Goal: Task Accomplishment & Management: Complete application form

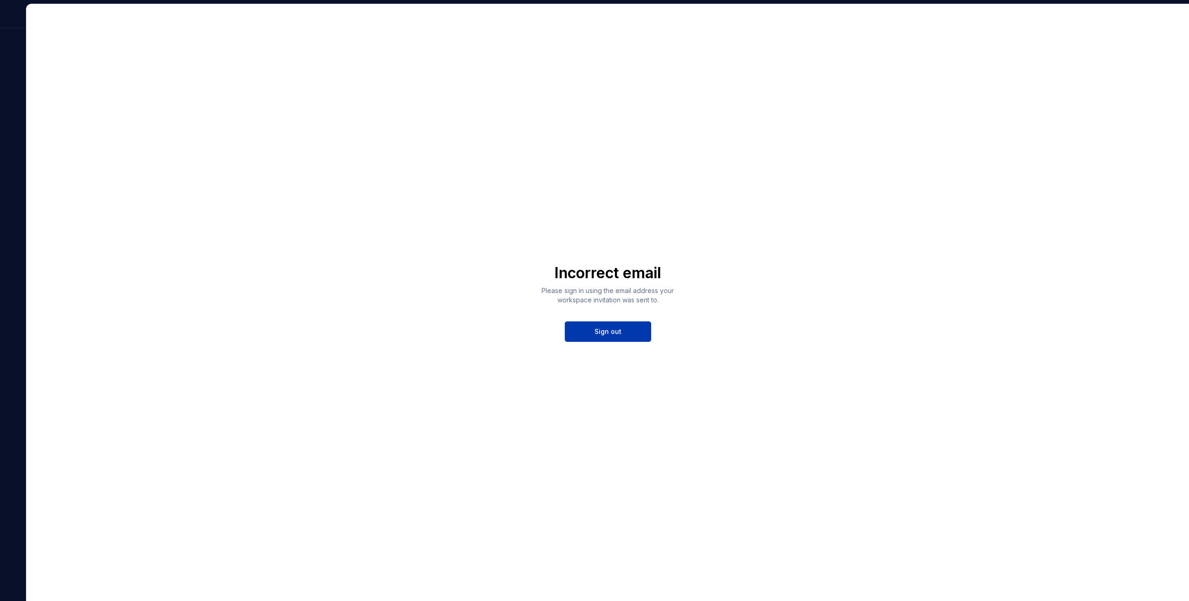
click at [608, 330] on span "Sign out" at bounding box center [607, 331] width 27 height 9
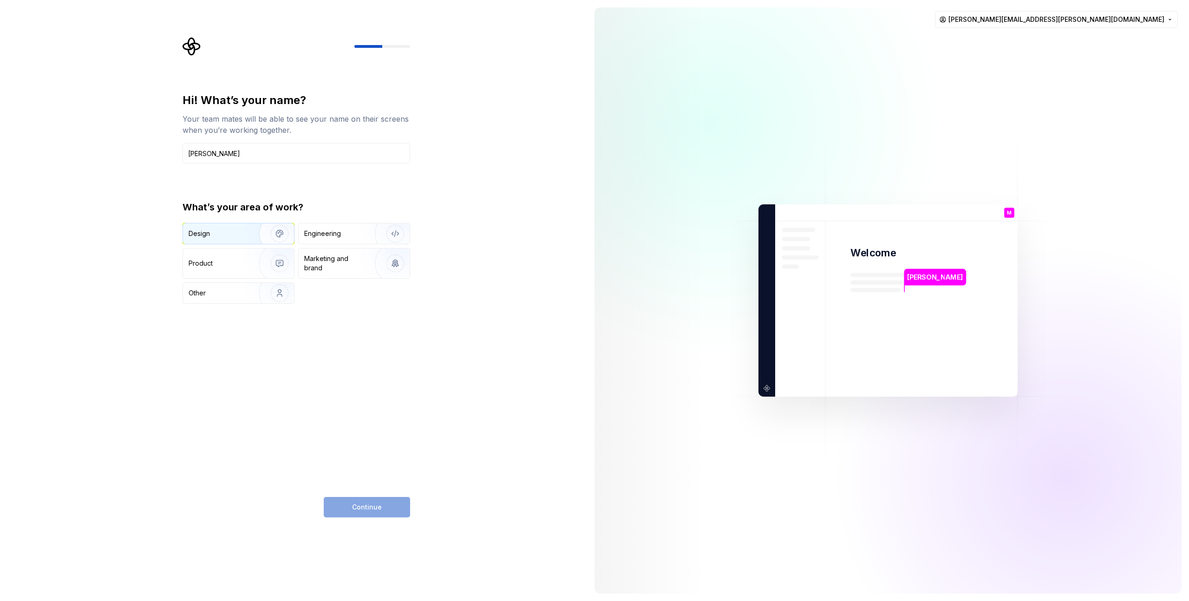
type input "[PERSON_NAME]"
click at [262, 229] on img "button" at bounding box center [273, 233] width 59 height 62
click at [366, 514] on button "Continue" at bounding box center [367, 507] width 86 height 20
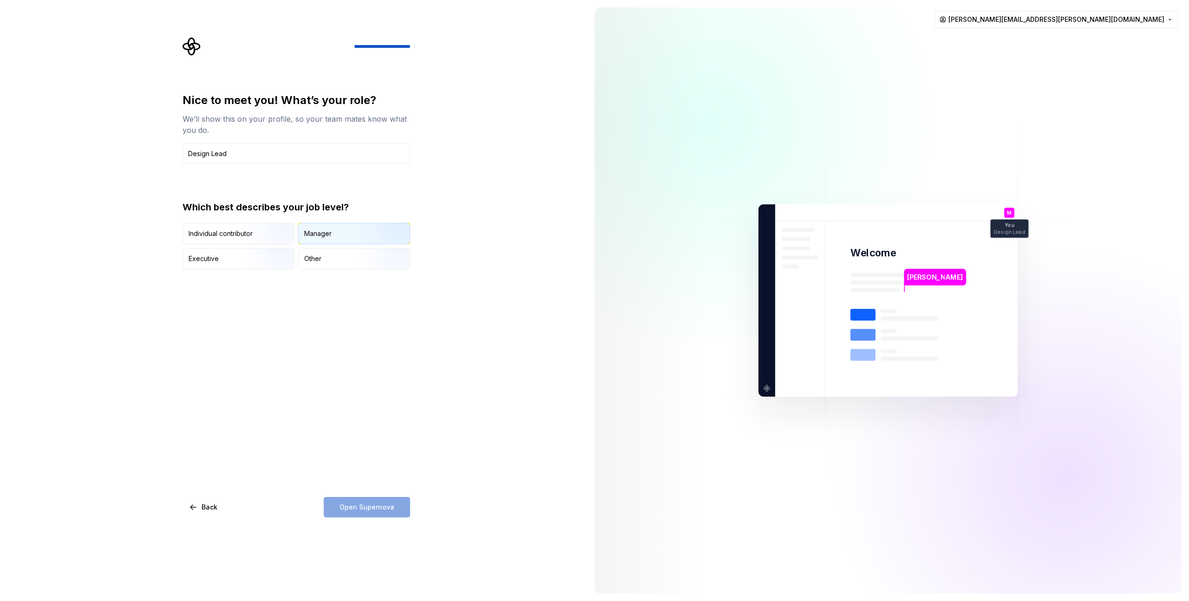
type input "Design Lead"
click at [342, 233] on div "Manager" at bounding box center [354, 233] width 111 height 20
click at [363, 507] on span "Open Supernova" at bounding box center [366, 506] width 55 height 9
